Goal: Task Accomplishment & Management: Use online tool/utility

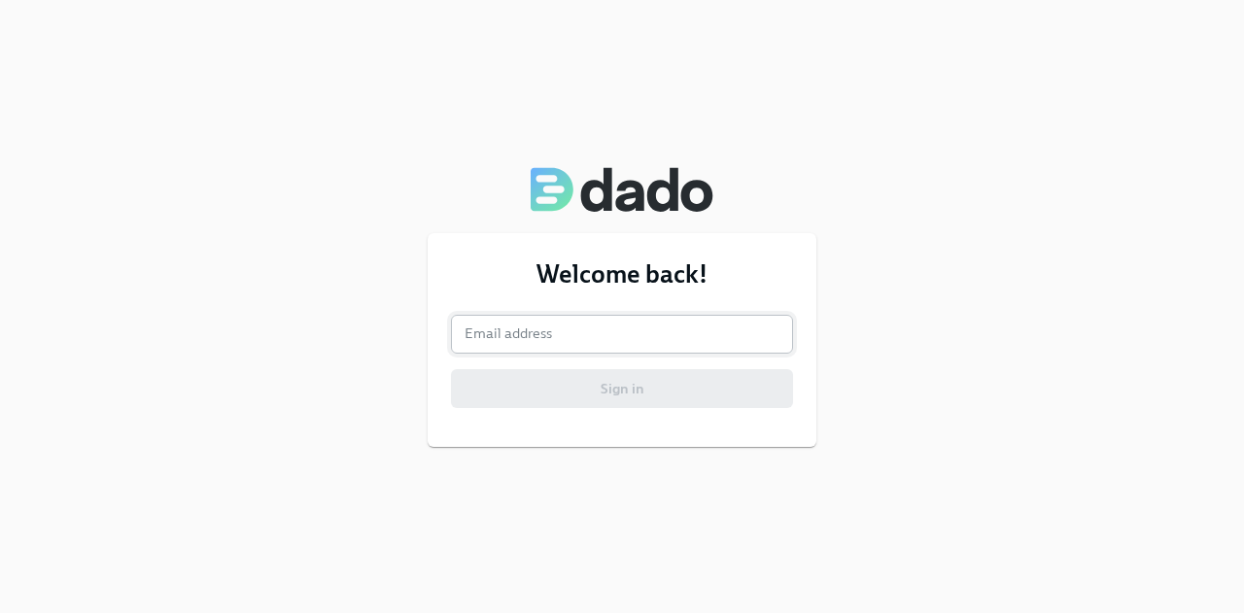
click at [585, 324] on input "email" at bounding box center [622, 334] width 342 height 39
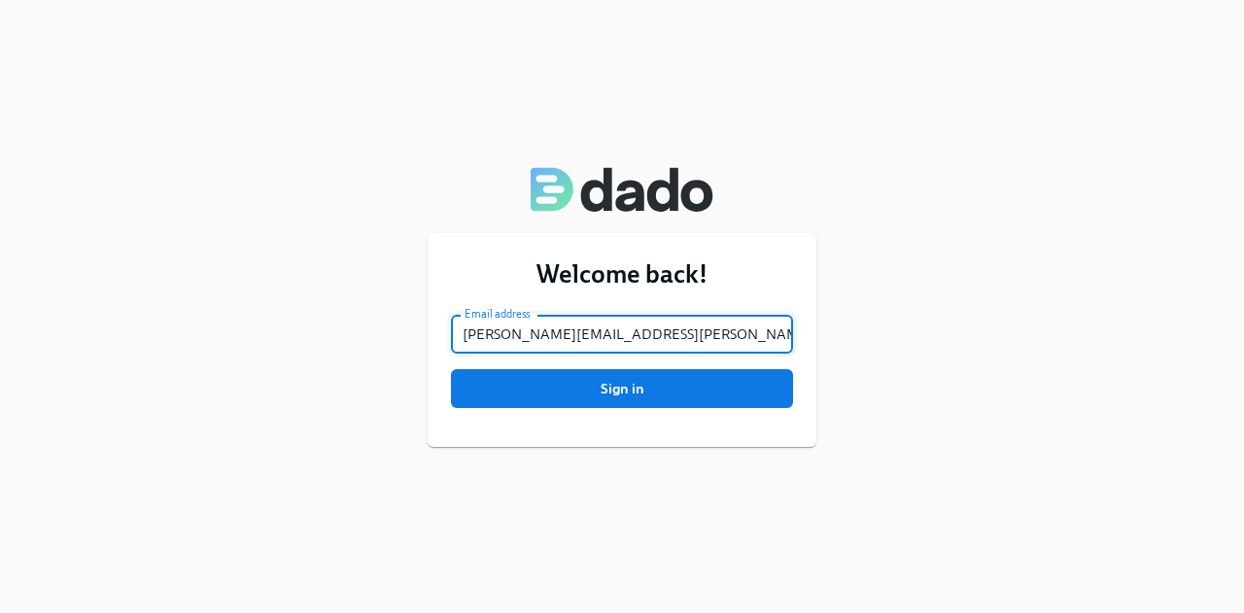
type input "[PERSON_NAME][EMAIL_ADDRESS][PERSON_NAME][DOMAIN_NAME]"
click at [451, 369] on button "Sign in" at bounding box center [622, 388] width 342 height 39
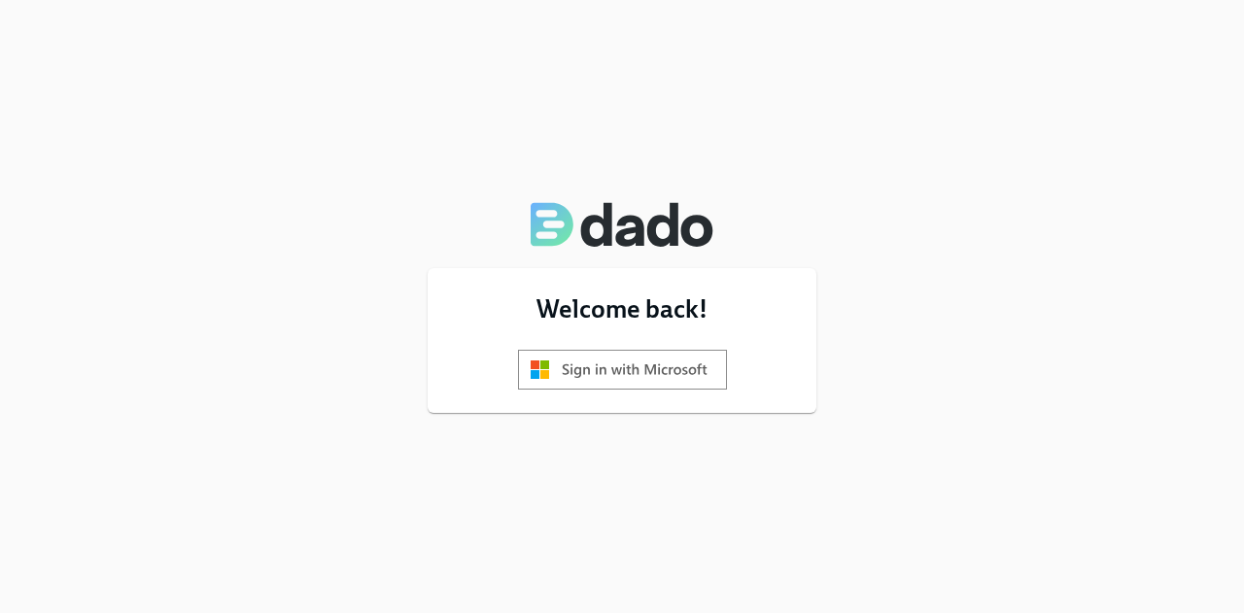
click at [689, 372] on img at bounding box center [622, 370] width 209 height 40
